Goal: Book appointment/travel/reservation

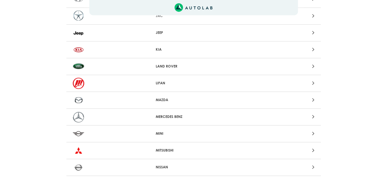
scroll to position [423, 0]
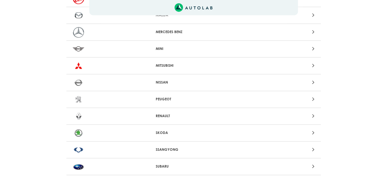
click at [310, 112] on div at bounding box center [276, 115] width 83 height 7
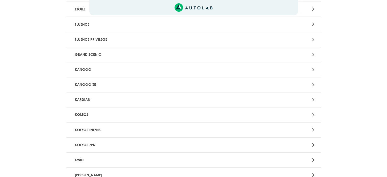
scroll to position [254, 0]
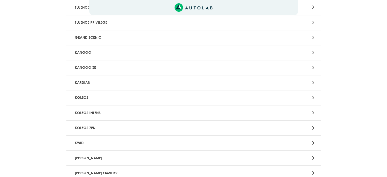
click at [310, 154] on div at bounding box center [276, 157] width 83 height 7
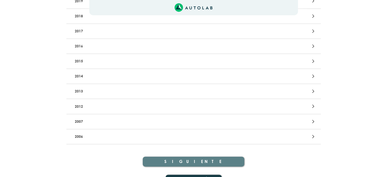
scroll to position [169, 0]
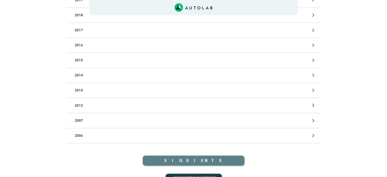
click at [314, 118] on icon at bounding box center [313, 120] width 2 height 7
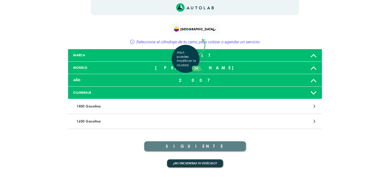
click at [314, 56] on div "Aquí, puedes modificar la ciudad. OK .aex,.bex{fill:none!important;stroke:#50c4…" at bounding box center [195, 88] width 390 height 177
click at [315, 92] on icon at bounding box center [314, 92] width 7 height 10
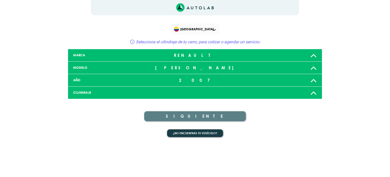
click at [315, 92] on icon at bounding box center [314, 92] width 7 height 10
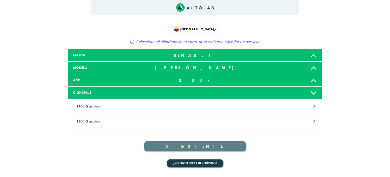
click at [215, 90] on div at bounding box center [195, 92] width 84 height 4
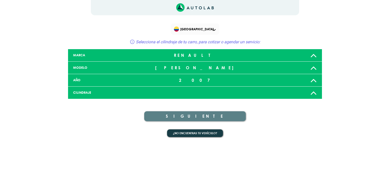
click at [314, 93] on icon at bounding box center [314, 92] width 7 height 10
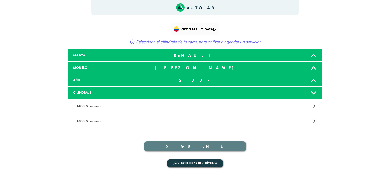
click at [102, 121] on p "1600 Gasolina" at bounding box center [153, 120] width 158 height 9
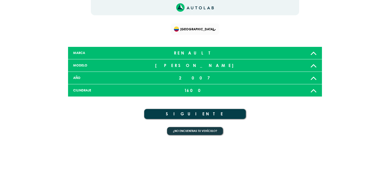
click at [199, 111] on button "SIGUIENTE" at bounding box center [195, 114] width 102 height 10
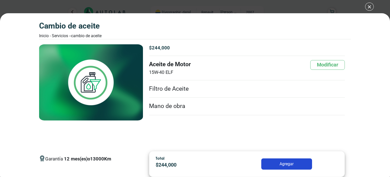
click at [290, 163] on button "Agregar" at bounding box center [286, 163] width 51 height 11
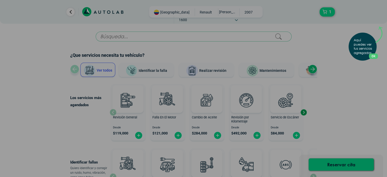
click at [167, 12] on div "Aquí puedes ver tus servicios agregados. OK .aex,.bex{fill:none!important;strok…" at bounding box center [193, 88] width 387 height 177
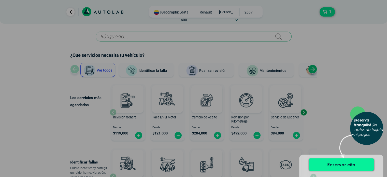
click at [341, 160] on button "Reservar cita" at bounding box center [340, 164] width 65 height 12
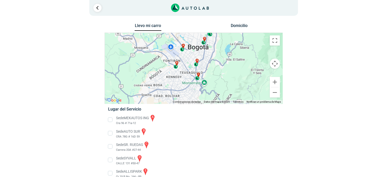
drag, startPoint x: 202, startPoint y: 84, endPoint x: 206, endPoint y: 70, distance: 15.2
click at [206, 70] on div "a b c d e f g" at bounding box center [193, 68] width 177 height 71
click at [198, 79] on div "c" at bounding box center [197, 76] width 6 height 10
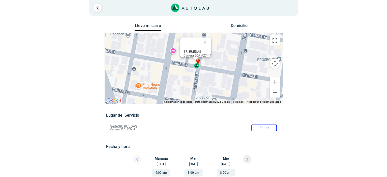
drag, startPoint x: 255, startPoint y: 56, endPoint x: 259, endPoint y: 43, distance: 13.6
click at [259, 43] on div "a b c d e f g" at bounding box center [193, 68] width 177 height 71
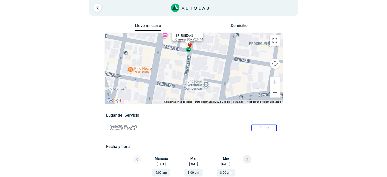
drag, startPoint x: 260, startPoint y: 61, endPoint x: 252, endPoint y: 45, distance: 18.4
click at [252, 45] on div "a b c d e f g" at bounding box center [193, 68] width 177 height 71
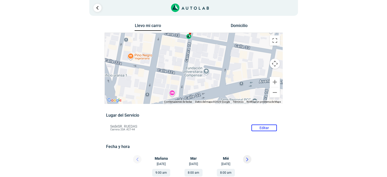
drag, startPoint x: 245, startPoint y: 59, endPoint x: 245, endPoint y: 46, distance: 13.2
click at [245, 46] on div "a b c d e f g" at bounding box center [193, 68] width 177 height 71
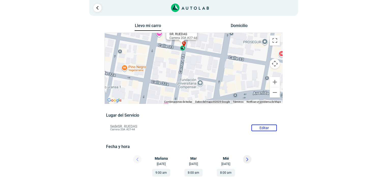
drag, startPoint x: 243, startPoint y: 73, endPoint x: 237, endPoint y: 85, distance: 12.7
click at [237, 85] on div "a b c d e f g" at bounding box center [193, 68] width 177 height 71
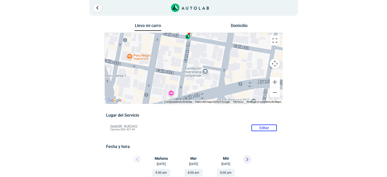
drag, startPoint x: 225, startPoint y: 79, endPoint x: 230, endPoint y: 67, distance: 13.3
click at [230, 67] on div "a b c d e f g" at bounding box center [193, 68] width 177 height 71
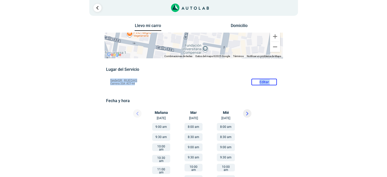
drag, startPoint x: 235, startPoint y: 68, endPoint x: 241, endPoint y: 78, distance: 12.0
click at [238, 84] on div "Lugar del Servicio Sede SR. RUEDAS Editar Carrera 20A #27-44 Fecha y hora Editar" at bounding box center [193, 176] width 175 height 218
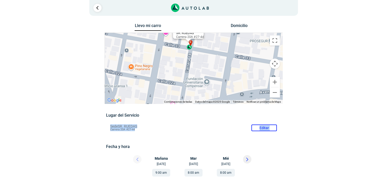
drag, startPoint x: 251, startPoint y: 72, endPoint x: 253, endPoint y: 83, distance: 11.1
click at [253, 83] on div "a b c d e f g" at bounding box center [193, 68] width 177 height 71
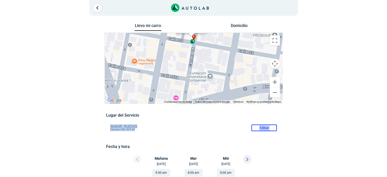
drag, startPoint x: 214, startPoint y: 65, endPoint x: 218, endPoint y: 60, distance: 6.1
click at [218, 60] on div "a b c d e f g" at bounding box center [193, 68] width 177 height 71
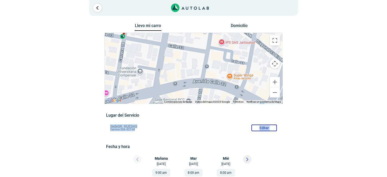
drag, startPoint x: 253, startPoint y: 78, endPoint x: 182, endPoint y: 73, distance: 71.3
click at [182, 73] on div "a b c d e f g" at bounding box center [193, 68] width 177 height 71
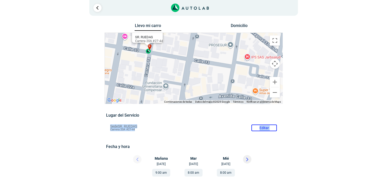
drag, startPoint x: 223, startPoint y: 59, endPoint x: 248, endPoint y: 75, distance: 30.1
click at [248, 75] on div "a b c d e f g" at bounding box center [193, 68] width 177 height 71
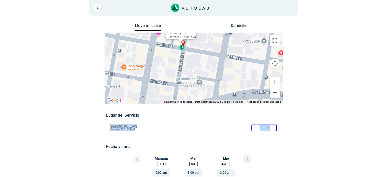
drag, startPoint x: 167, startPoint y: 58, endPoint x: 202, endPoint y: 54, distance: 34.2
click at [202, 54] on div "a b c d e f g" at bounding box center [193, 68] width 177 height 71
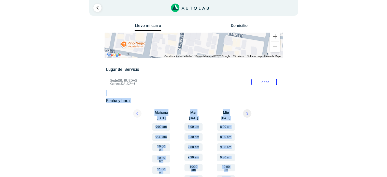
drag, startPoint x: 277, startPoint y: 91, endPoint x: 313, endPoint y: 149, distance: 67.8
click at [313, 149] on div "Llevo mi carro [GEOGRAPHIC_DATA] ← Mover a la izquierda → Mover a la derecha ↑ …" at bounding box center [193, 154] width 246 height 265
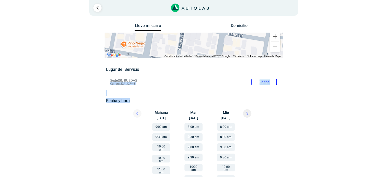
drag, startPoint x: 243, startPoint y: 79, endPoint x: 253, endPoint y: 100, distance: 22.8
click at [253, 100] on div "Lugar del Servicio Sede SR. RUEDAS Editar Carrera 20A #27-44 Fecha y hora Editar" at bounding box center [193, 176] width 175 height 218
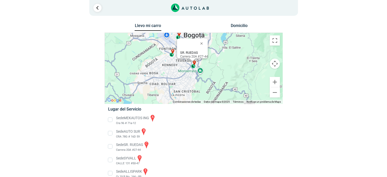
click at [115, 18] on div at bounding box center [193, 18] width 297 height 8
click at [96, 5] on link "Ir al paso anterior" at bounding box center [97, 8] width 8 height 8
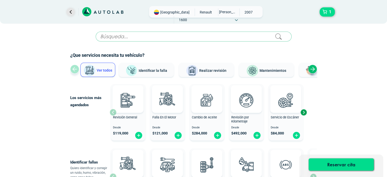
click at [72, 14] on link "Ir al paso anterior" at bounding box center [70, 12] width 8 height 8
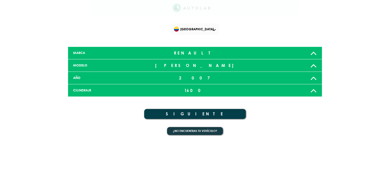
click at [210, 114] on button "SIGUIENTE" at bounding box center [195, 114] width 102 height 10
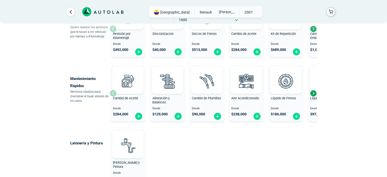
scroll to position [277, 0]
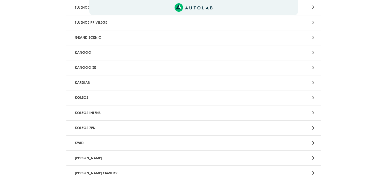
scroll to position [423, 0]
